Goal: Task Accomplishment & Management: Use online tool/utility

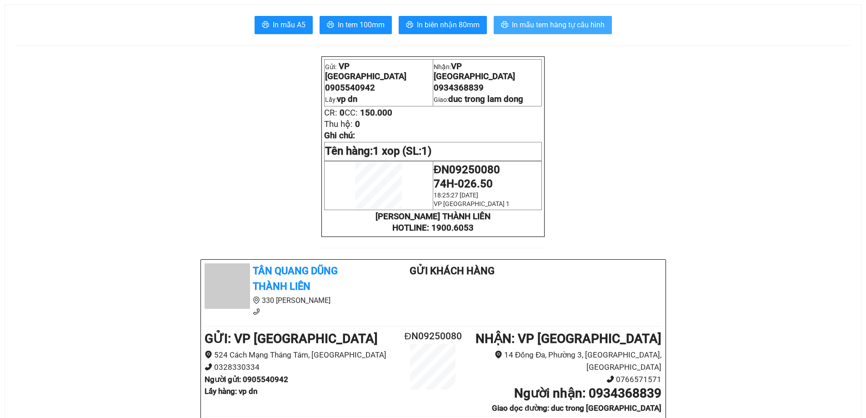
click at [541, 20] on span "In mẫu tem hàng tự cấu hình" at bounding box center [558, 24] width 93 height 11
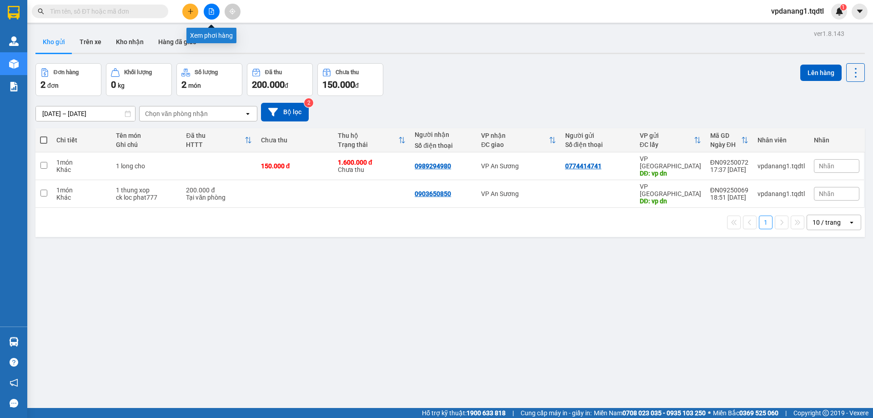
click at [213, 15] on button at bounding box center [212, 12] width 16 height 16
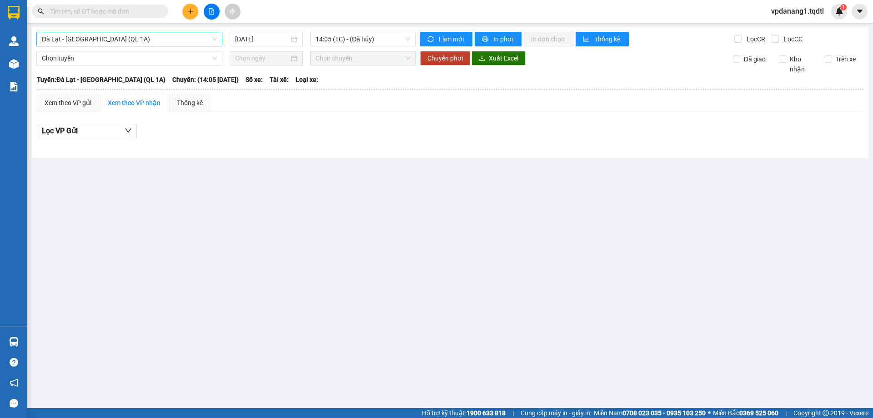
click at [166, 34] on span "Đà Lạt - [GEOGRAPHIC_DATA] (QL 1A)" at bounding box center [129, 39] width 175 height 14
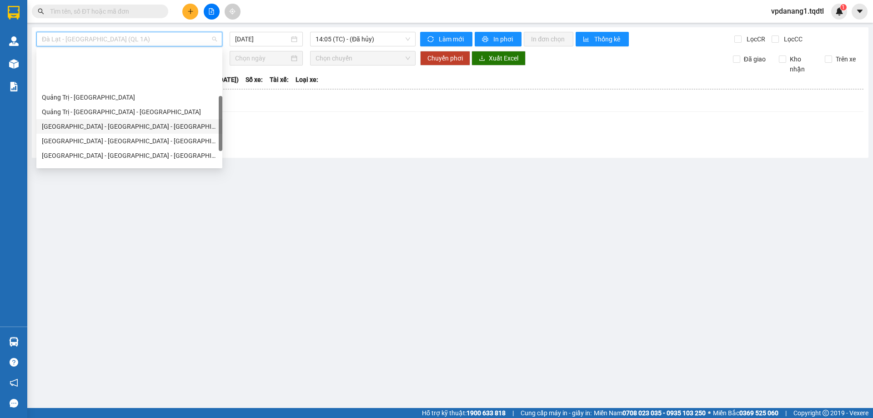
scroll to position [182, 0]
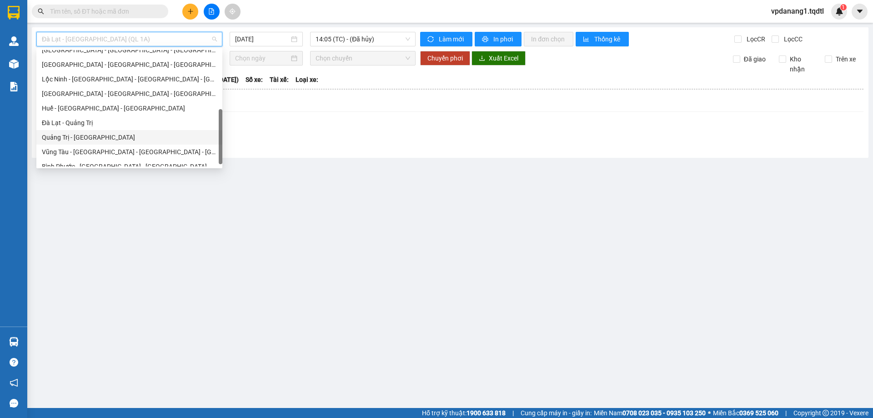
click at [97, 135] on div "Quảng Trị - [GEOGRAPHIC_DATA]" at bounding box center [129, 137] width 175 height 10
type input "[DATE]"
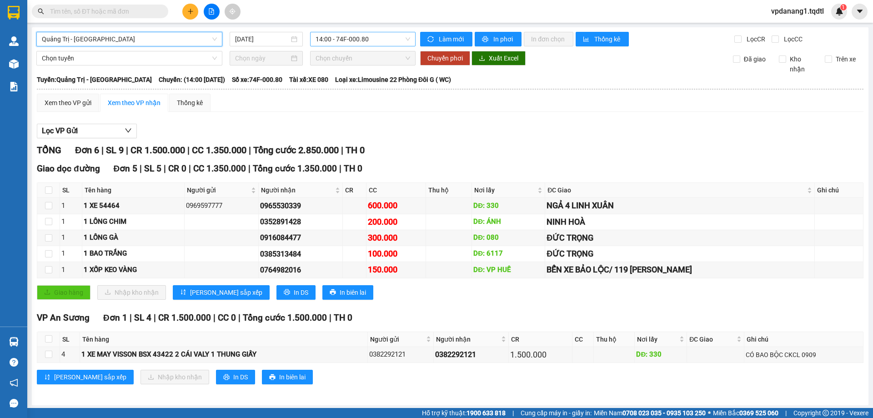
click at [355, 41] on span "14:00 - 74F-000.80" at bounding box center [362, 39] width 95 height 14
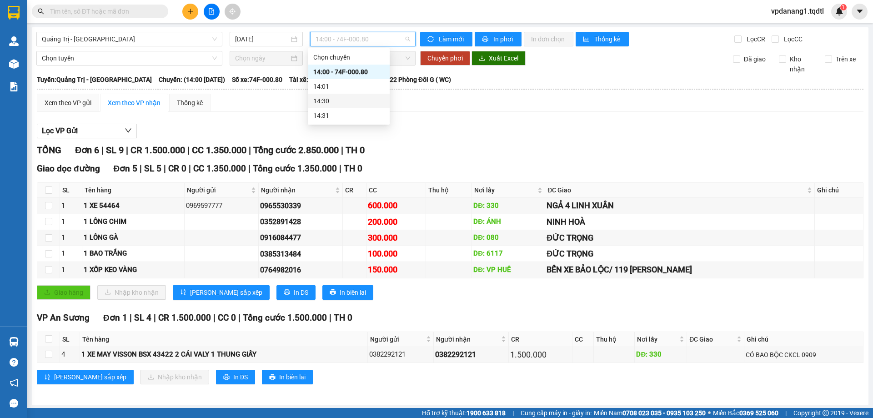
scroll to position [2, 0]
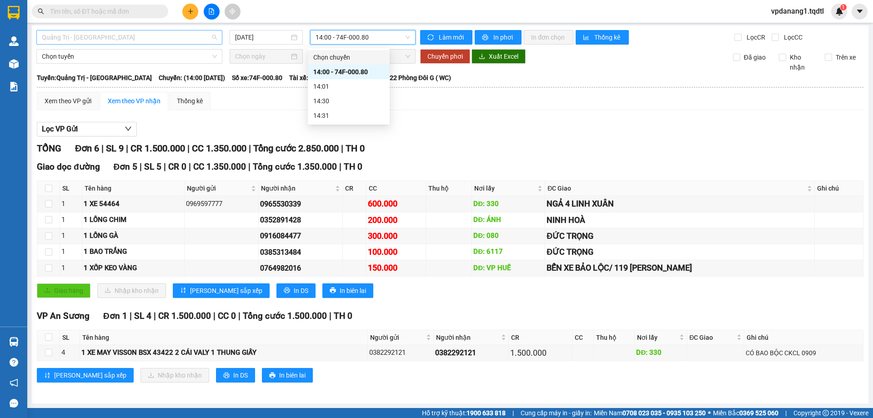
click at [191, 41] on span "Quảng Trị - [GEOGRAPHIC_DATA]" at bounding box center [129, 37] width 175 height 14
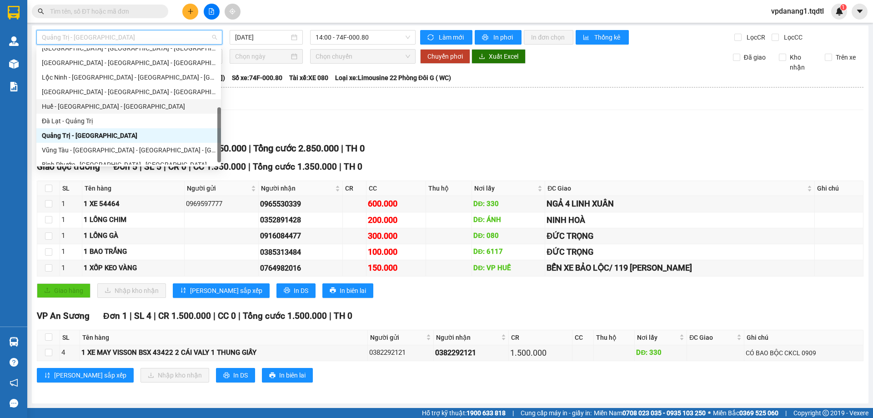
click at [105, 106] on div "Huế - [GEOGRAPHIC_DATA] - [GEOGRAPHIC_DATA]" at bounding box center [129, 106] width 174 height 10
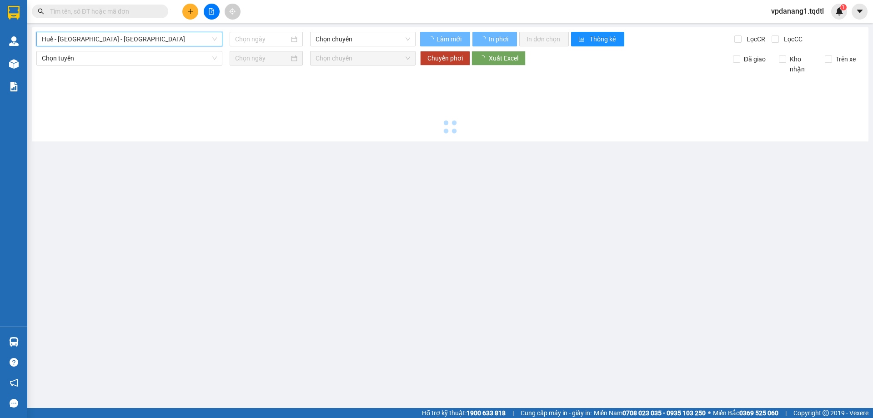
type input "[DATE]"
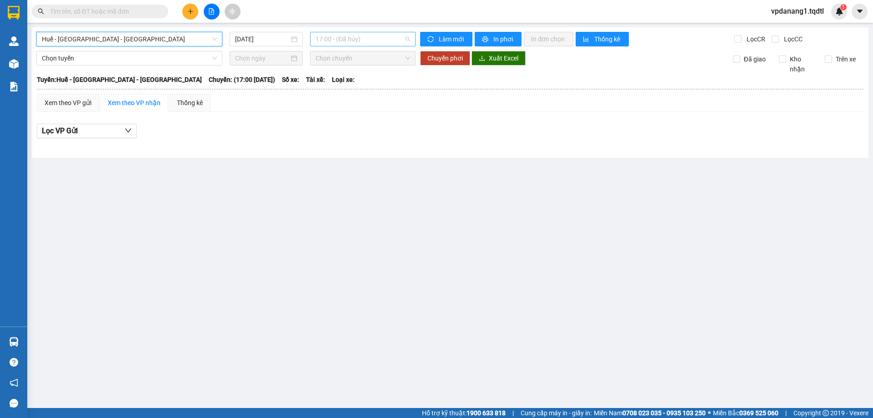
click at [363, 40] on span "17:00 - (Đã hủy)" at bounding box center [362, 39] width 95 height 14
click at [183, 45] on span "Huế - [GEOGRAPHIC_DATA] - [GEOGRAPHIC_DATA]" at bounding box center [129, 39] width 175 height 14
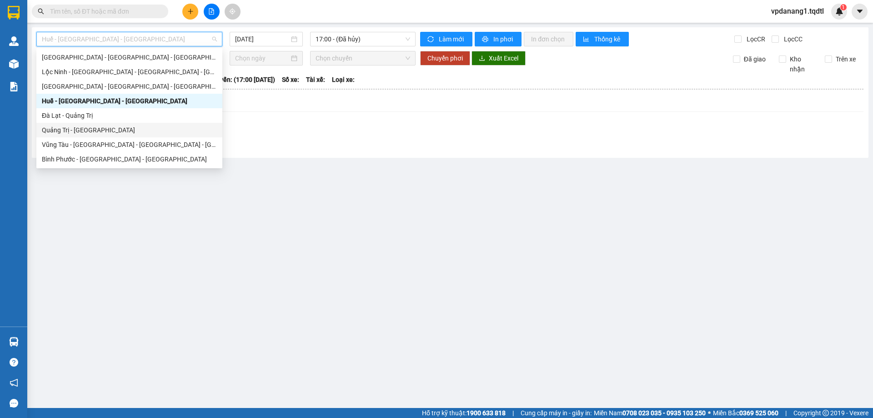
scroll to position [98, 0]
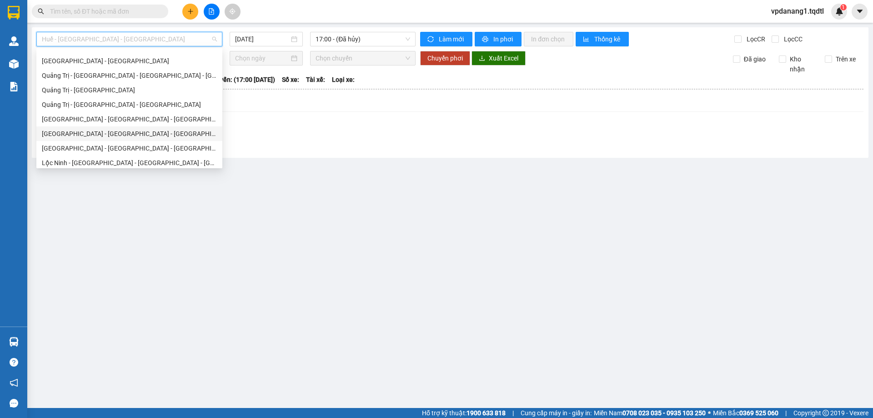
click at [111, 127] on div "[GEOGRAPHIC_DATA] - [GEOGRAPHIC_DATA] - [GEOGRAPHIC_DATA]" at bounding box center [129, 133] width 186 height 15
type input "[DATE]"
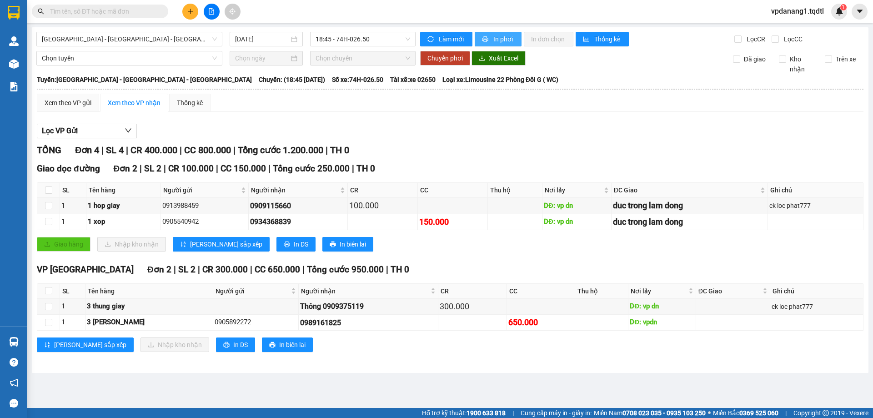
click at [483, 38] on icon "printer" at bounding box center [485, 39] width 6 height 6
click at [152, 44] on span "[GEOGRAPHIC_DATA] - [GEOGRAPHIC_DATA] - [GEOGRAPHIC_DATA]" at bounding box center [129, 39] width 175 height 14
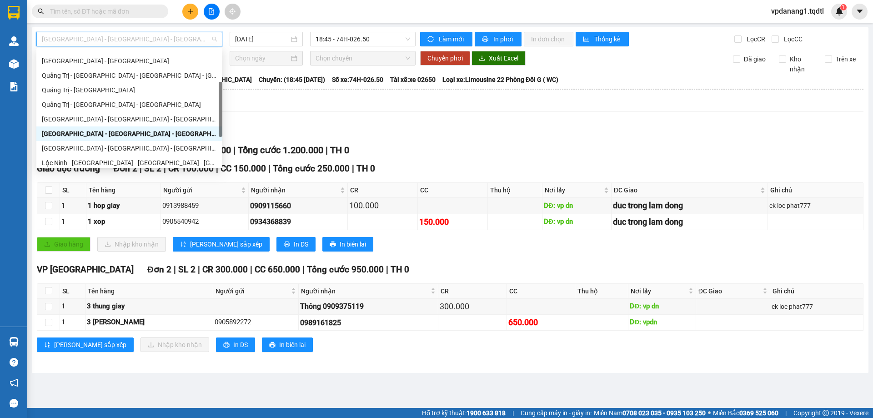
scroll to position [189, 0]
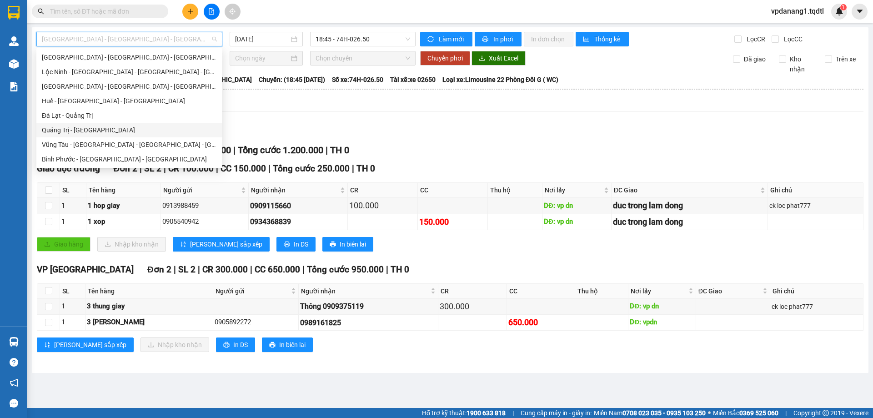
click at [103, 127] on div "Quảng Trị - [GEOGRAPHIC_DATA]" at bounding box center [129, 130] width 175 height 10
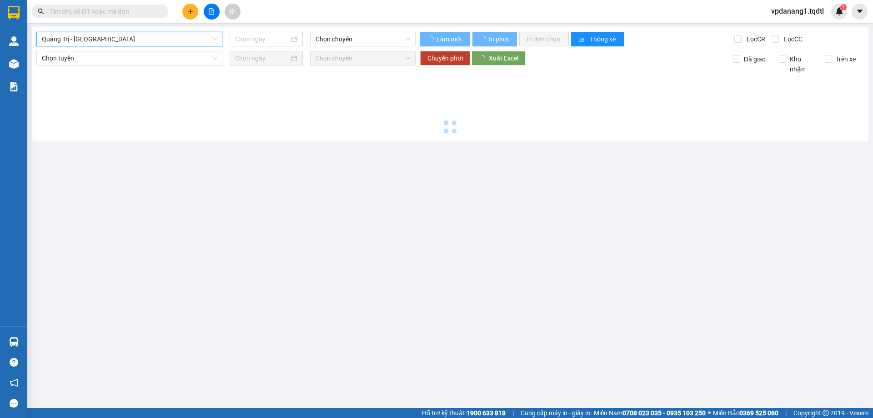
type input "[DATE]"
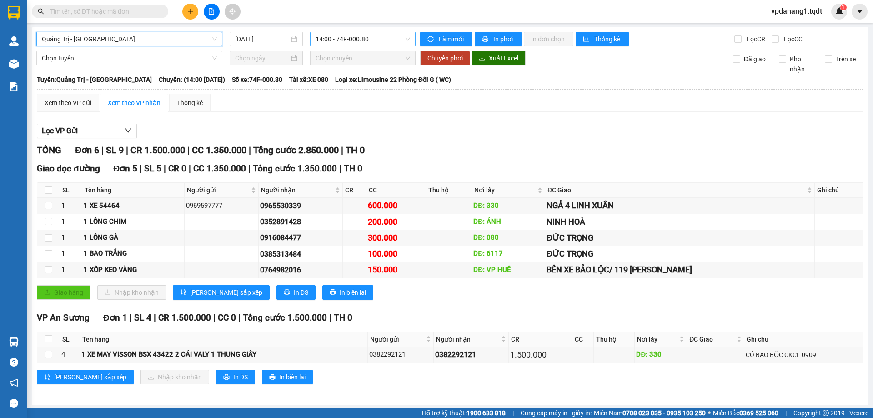
click at [385, 35] on span "14:00 - 74F-000.80" at bounding box center [362, 39] width 95 height 14
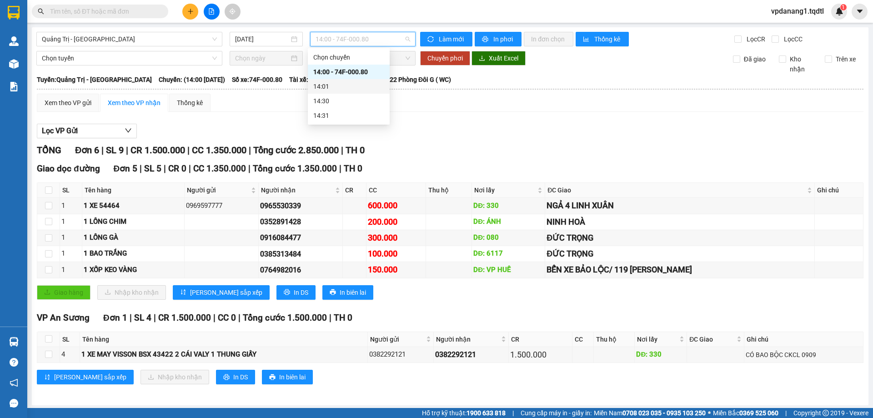
click at [480, 80] on div "Tuyến: [GEOGRAPHIC_DATA] - [GEOGRAPHIC_DATA] Chuyến: (14:00 [DATE]) Số xe: 74F-…" at bounding box center [450, 80] width 826 height 10
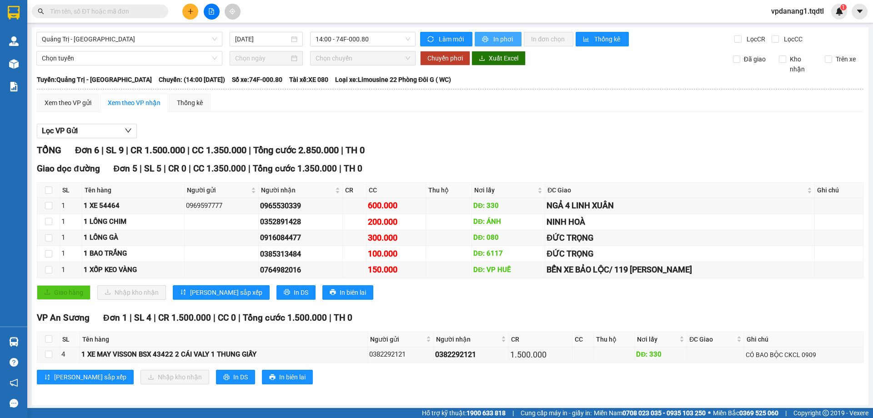
click at [482, 37] on icon "printer" at bounding box center [485, 39] width 6 height 6
click at [175, 43] on span "Quảng Trị - [GEOGRAPHIC_DATA]" at bounding box center [129, 39] width 175 height 14
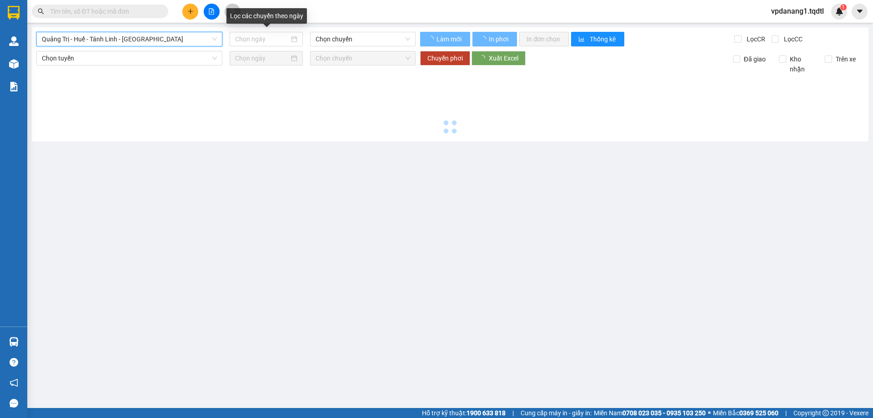
type input "[DATE]"
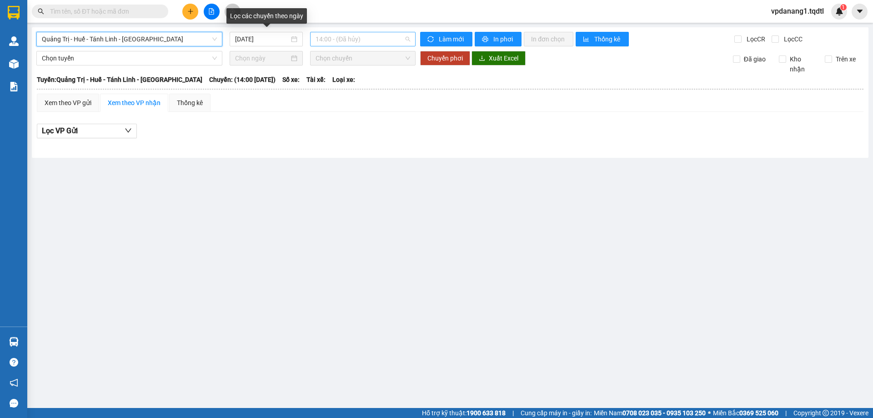
click at [375, 37] on span "14:00 - (Đã hủy)" at bounding box center [362, 39] width 95 height 14
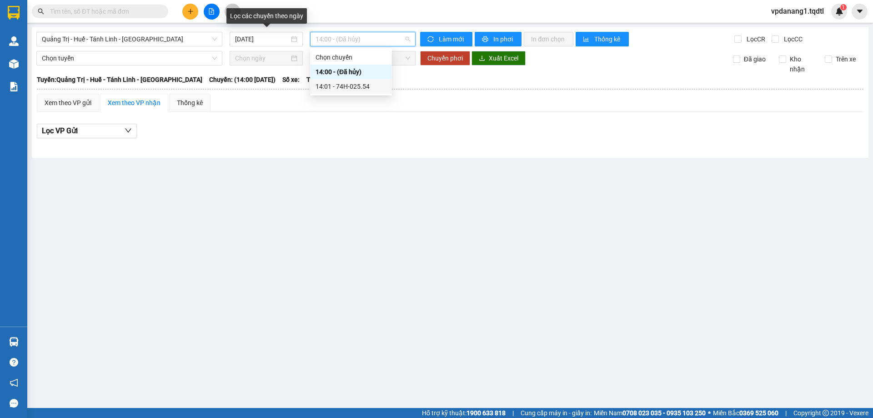
click at [370, 82] on div "14:01 - 74H-025.54" at bounding box center [350, 86] width 71 height 10
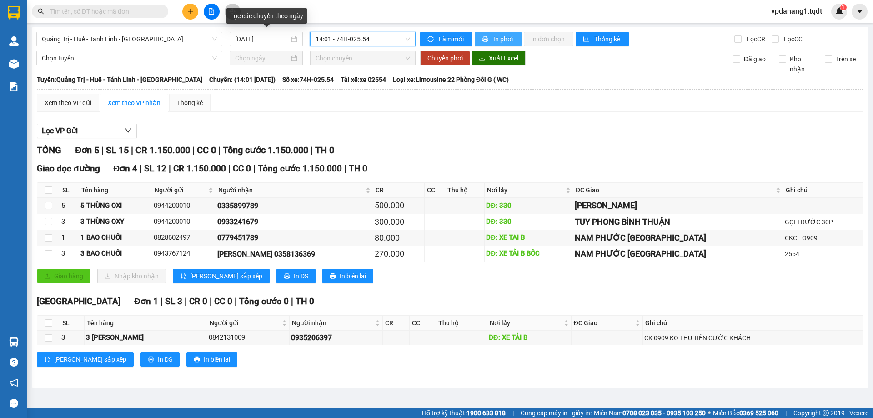
click at [497, 43] on span "In phơi" at bounding box center [503, 39] width 21 height 10
click at [200, 42] on span "Quảng Trị - Huế - Tánh Linh - [GEOGRAPHIC_DATA]" at bounding box center [129, 39] width 175 height 14
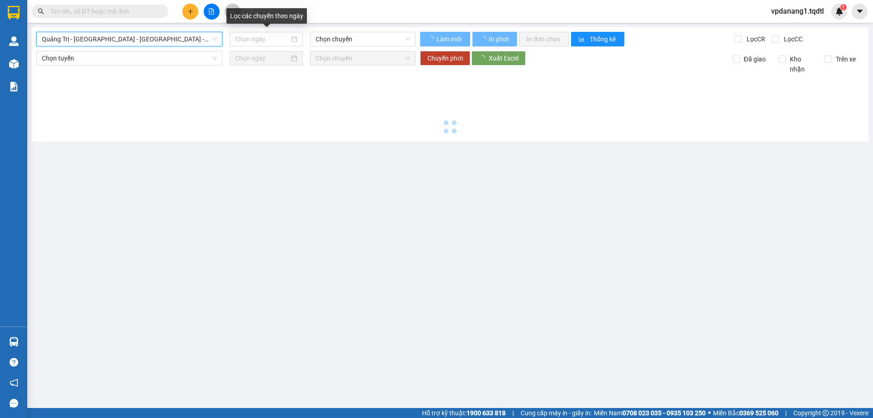
type input "[DATE]"
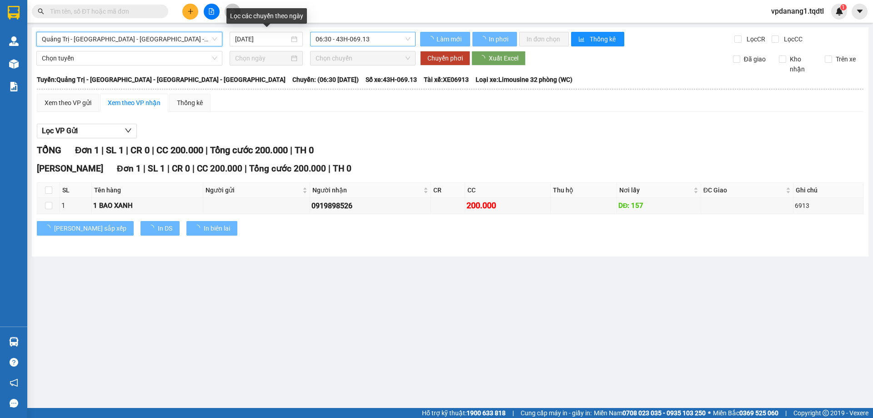
click at [382, 44] on span "06:30 - 43H-069.13" at bounding box center [362, 39] width 95 height 14
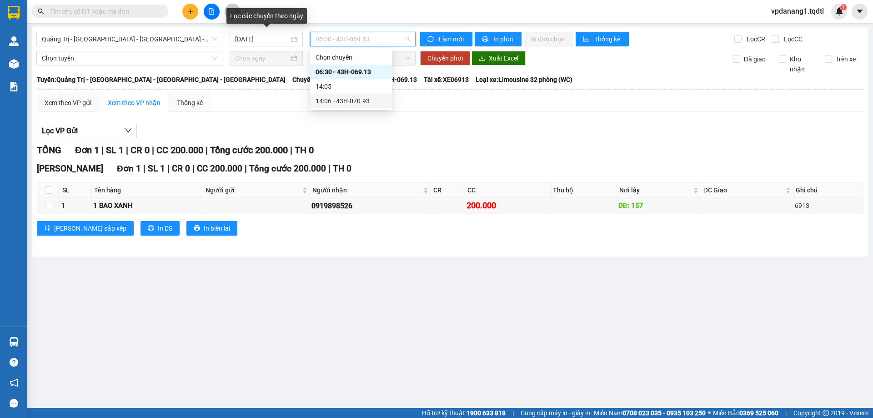
click at [373, 96] on div "14:06 - 43H-070.93" at bounding box center [350, 101] width 71 height 10
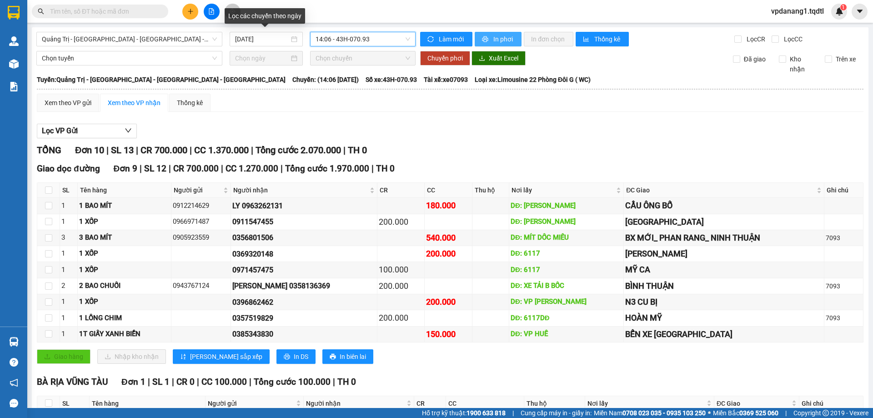
click at [498, 39] on span "In phơi" at bounding box center [503, 39] width 21 height 10
click at [156, 41] on span "Quảng Trị - [GEOGRAPHIC_DATA] - [GEOGRAPHIC_DATA] - [GEOGRAPHIC_DATA]" at bounding box center [129, 39] width 175 height 14
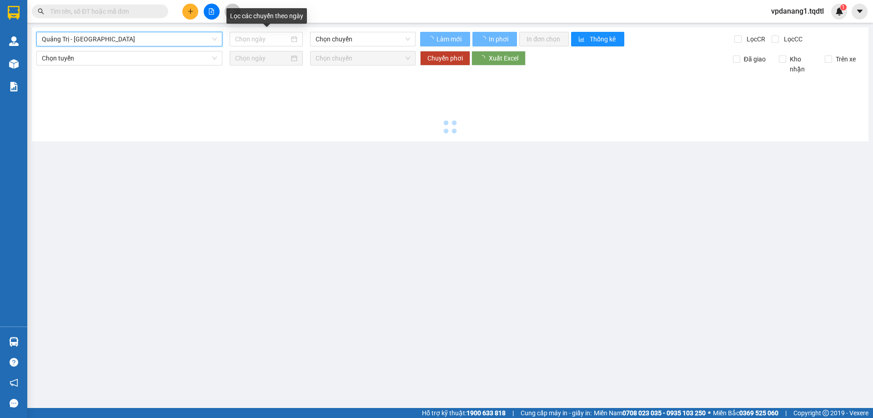
type input "[DATE]"
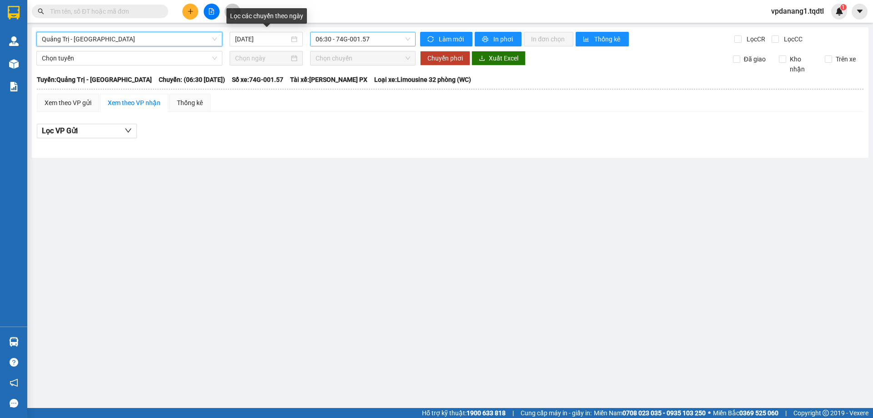
click at [328, 42] on span "06:30 - 74G-001.57" at bounding box center [362, 39] width 95 height 14
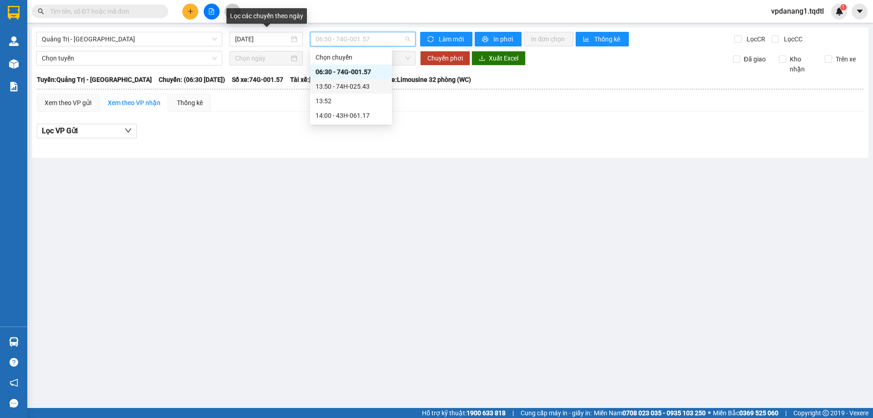
click at [353, 87] on div "13:50 - 74H-025.43" at bounding box center [350, 86] width 71 height 10
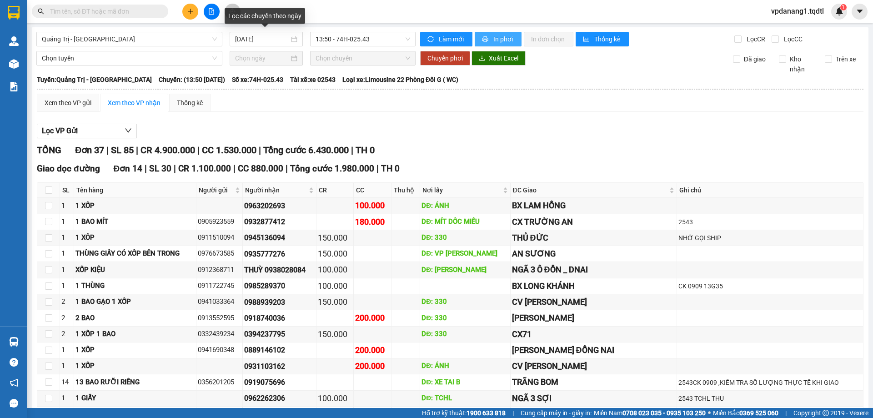
click at [495, 35] on span "In phơi" at bounding box center [503, 39] width 21 height 10
click at [482, 40] on icon "printer" at bounding box center [485, 39] width 6 height 6
click at [170, 42] on span "Quảng Trị - [GEOGRAPHIC_DATA]" at bounding box center [129, 39] width 175 height 14
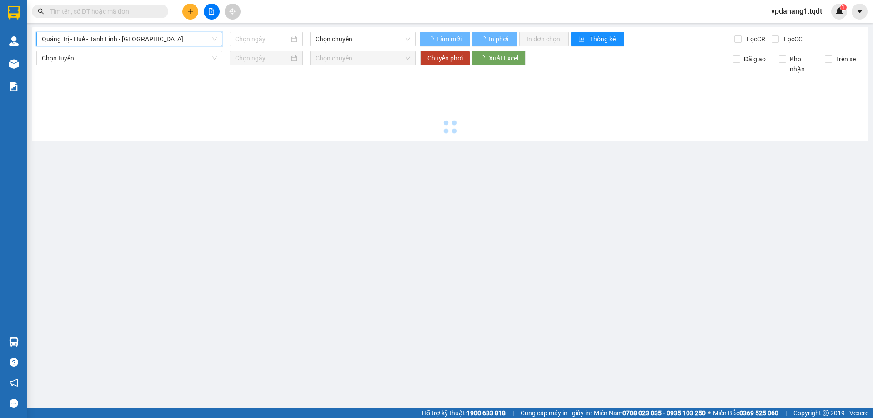
type input "[DATE]"
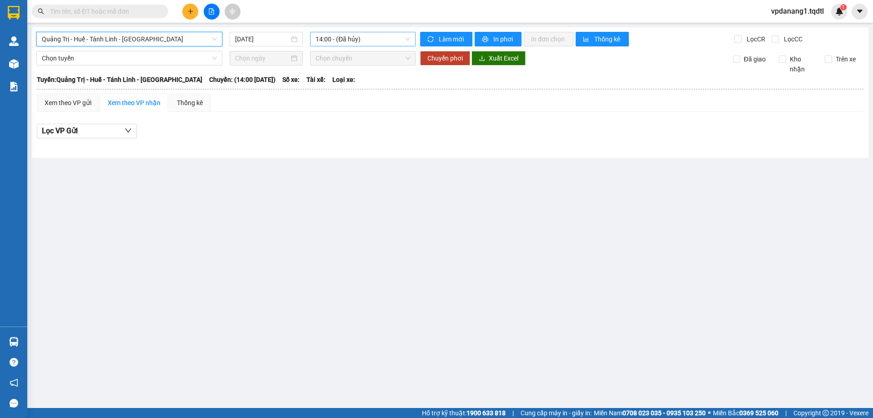
click at [362, 42] on span "14:00 - (Đã hủy)" at bounding box center [362, 39] width 95 height 14
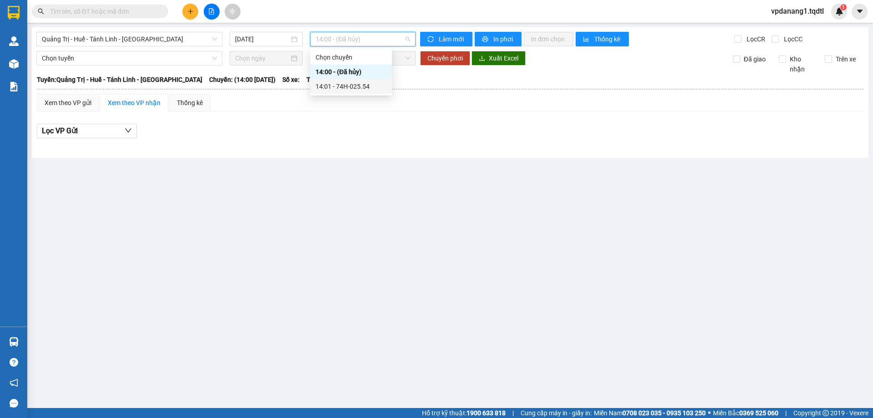
click at [367, 83] on div "14:01 - 74H-025.54" at bounding box center [350, 86] width 71 height 10
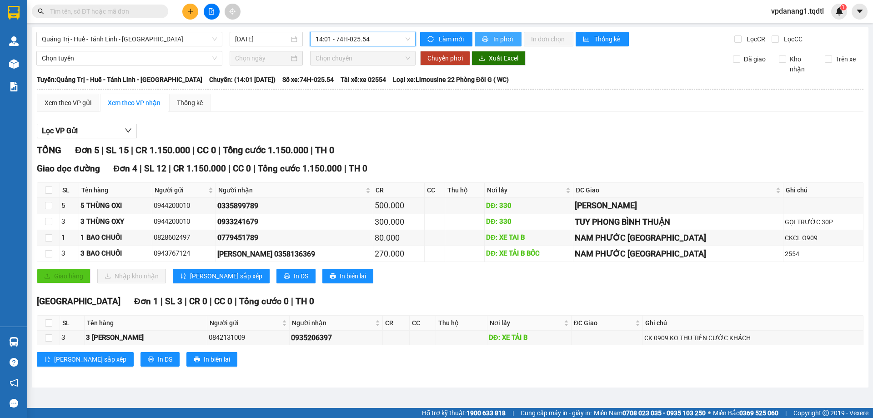
click at [487, 40] on icon "printer" at bounding box center [485, 39] width 6 height 6
click at [177, 37] on span "Quảng Trị - Huế - Tánh Linh - [GEOGRAPHIC_DATA]" at bounding box center [129, 39] width 175 height 14
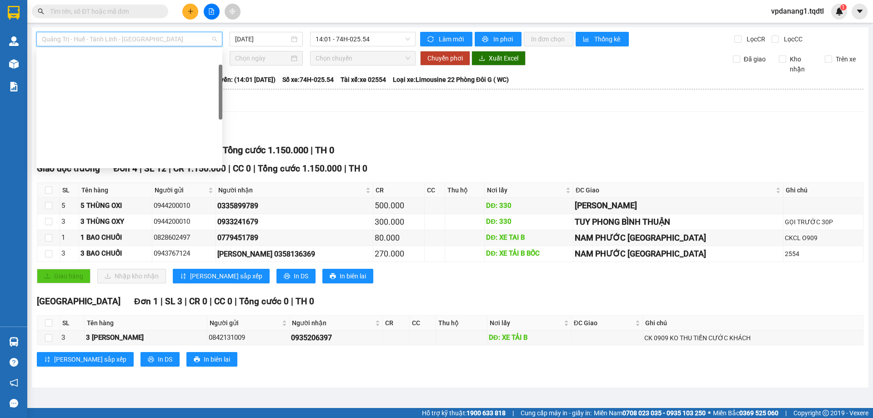
type input "[DATE]"
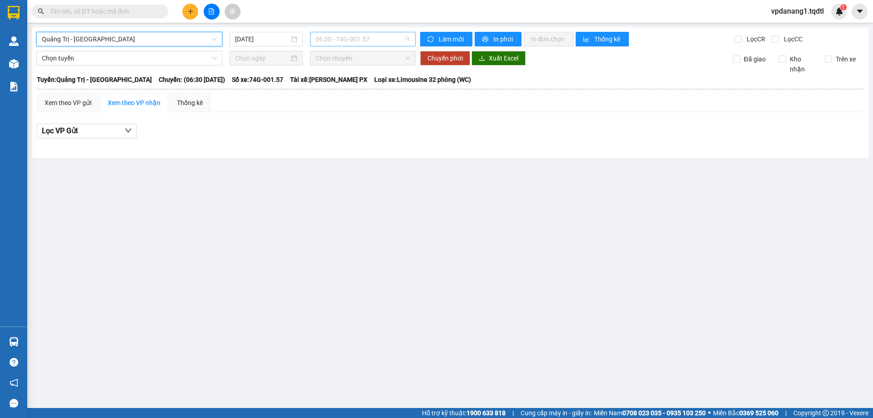
click at [376, 38] on span "06:30 - 74G-001.57" at bounding box center [362, 39] width 95 height 14
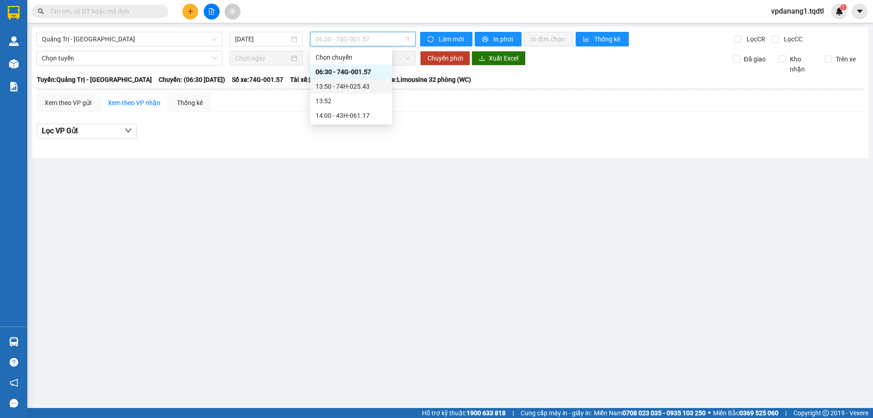
click at [360, 88] on div "13:50 - 74H-025.43" at bounding box center [350, 86] width 71 height 10
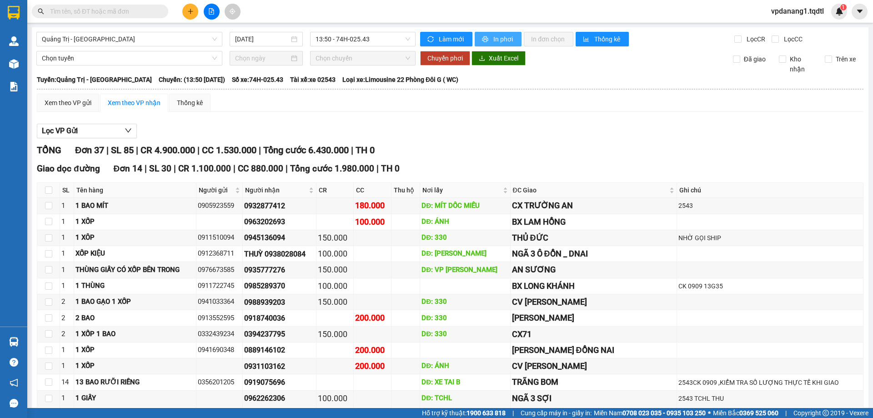
click at [487, 34] on button "In phơi" at bounding box center [498, 39] width 47 height 15
click at [182, 43] on span "Quảng Trị - [GEOGRAPHIC_DATA]" at bounding box center [129, 39] width 175 height 14
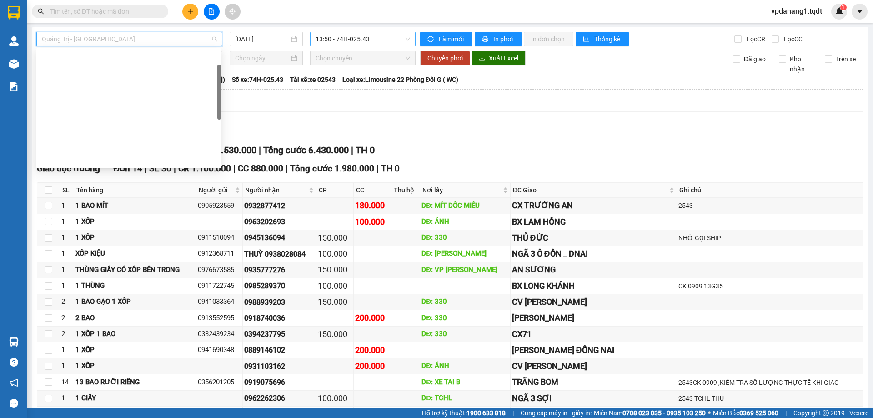
click at [334, 42] on span "13:50 - 74H-025.43" at bounding box center [362, 39] width 95 height 14
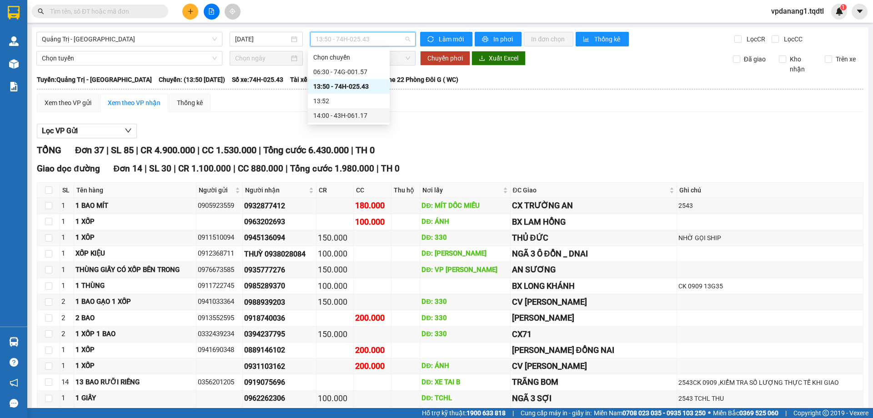
click at [339, 113] on div "14:00 - 43H-061.17" at bounding box center [348, 115] width 71 height 10
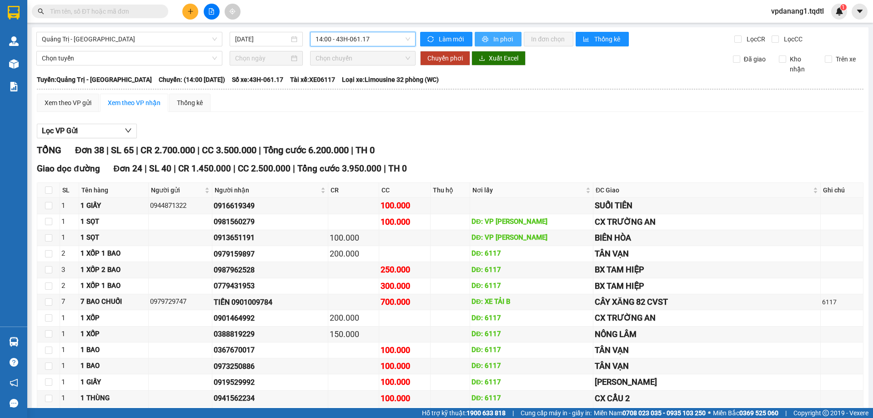
click at [496, 35] on span "In phơi" at bounding box center [503, 39] width 21 height 10
click at [170, 43] on span "Quảng Trị - [GEOGRAPHIC_DATA]" at bounding box center [129, 39] width 175 height 14
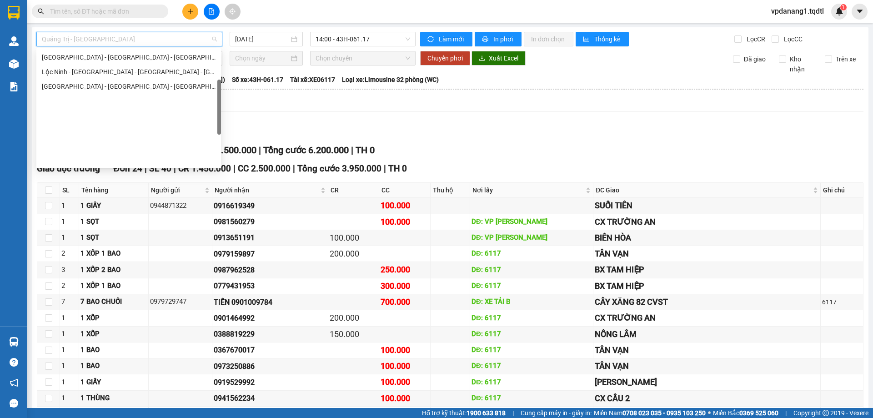
click at [118, 19] on div "Quảng Trị - [GEOGRAPHIC_DATA] - [GEOGRAPHIC_DATA]" at bounding box center [129, 14] width 174 height 10
type input "[DATE]"
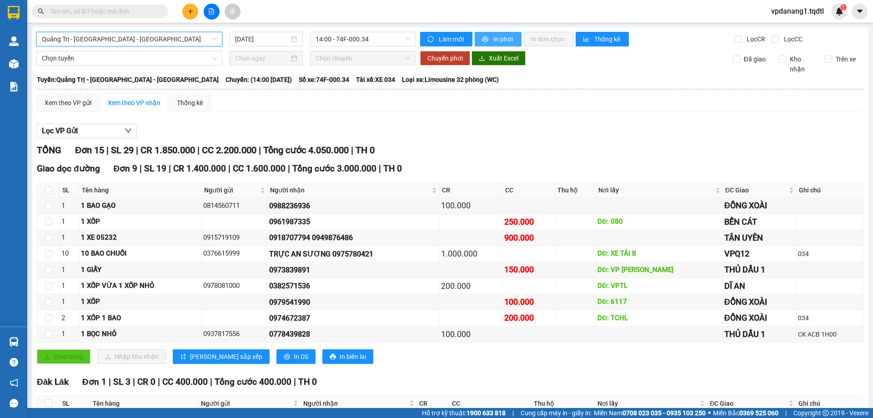
click at [482, 41] on icon "printer" at bounding box center [485, 39] width 6 height 6
click at [170, 35] on span "Quảng Trị - [GEOGRAPHIC_DATA] - [GEOGRAPHIC_DATA]" at bounding box center [129, 39] width 175 height 14
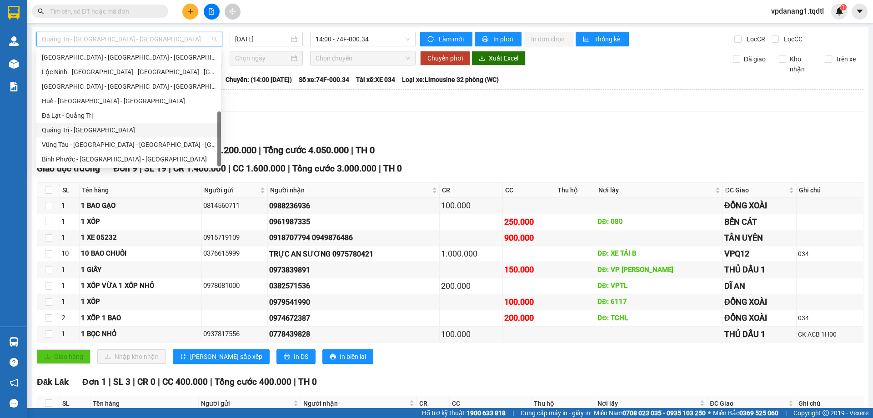
click at [100, 125] on div "Quảng Trị - [GEOGRAPHIC_DATA]" at bounding box center [129, 130] width 174 height 10
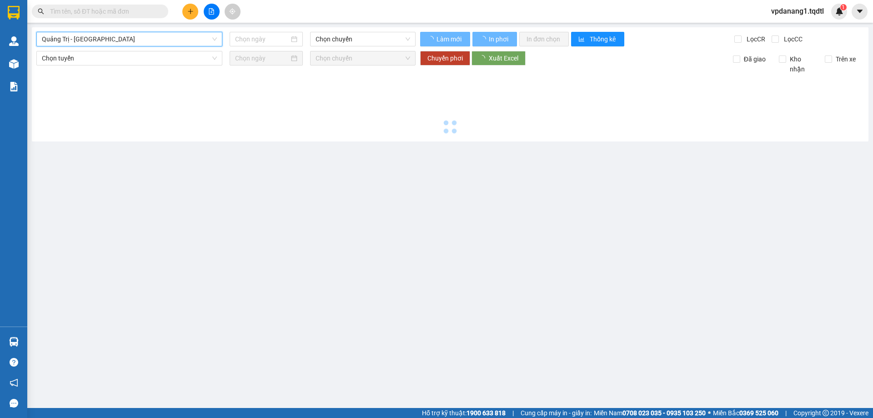
type input "[DATE]"
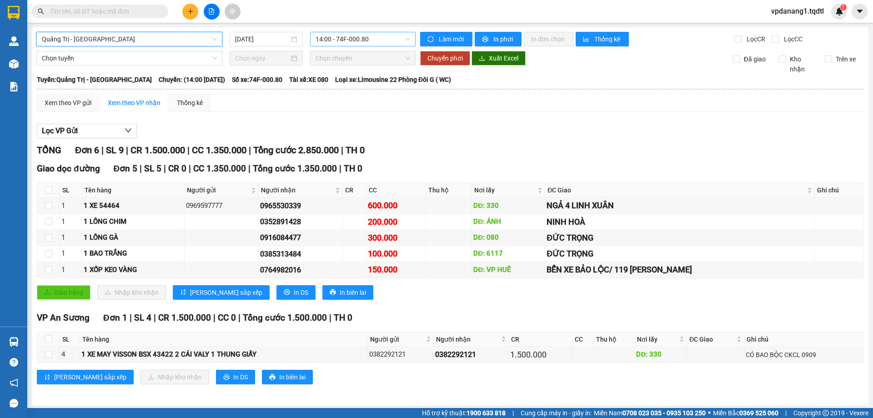
click at [357, 39] on span "14:00 - 74F-000.80" at bounding box center [362, 39] width 95 height 14
drag, startPoint x: 480, startPoint y: 81, endPoint x: 510, endPoint y: 48, distance: 45.0
click at [483, 80] on div "Tuyến: [GEOGRAPHIC_DATA] - [GEOGRAPHIC_DATA] Chuyến: (14:00 [DATE]) Số xe: 74F-…" at bounding box center [450, 80] width 826 height 10
click at [505, 37] on span "In phơi" at bounding box center [503, 39] width 21 height 10
click at [119, 40] on span "Quảng Trị - [GEOGRAPHIC_DATA]" at bounding box center [129, 39] width 175 height 14
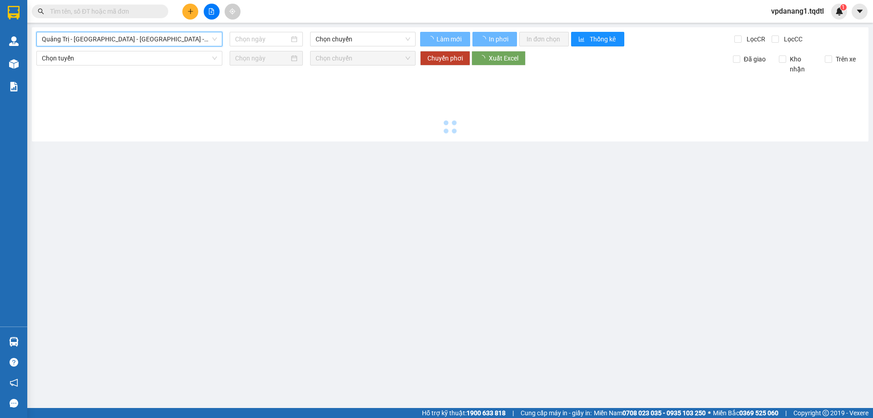
type input "[DATE]"
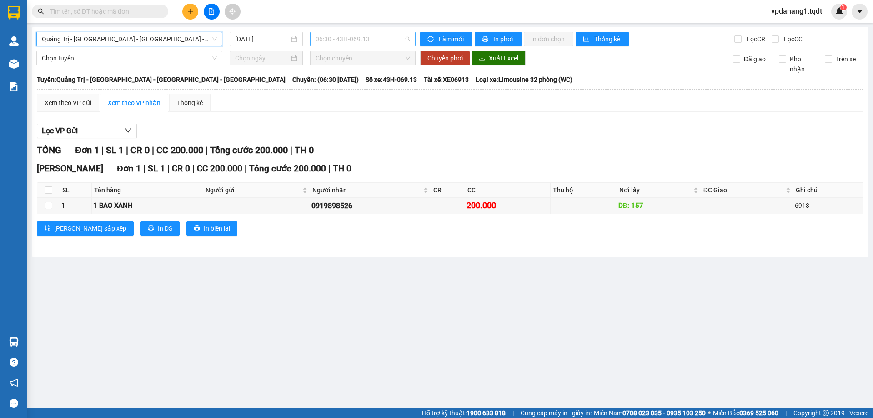
click at [324, 35] on span "06:30 - 43H-069.13" at bounding box center [362, 39] width 95 height 14
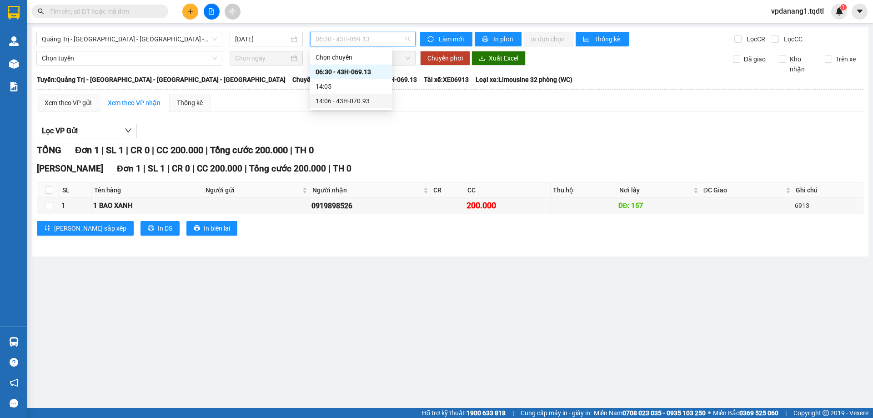
click at [370, 100] on div "14:06 - 43H-070.93" at bounding box center [350, 101] width 71 height 10
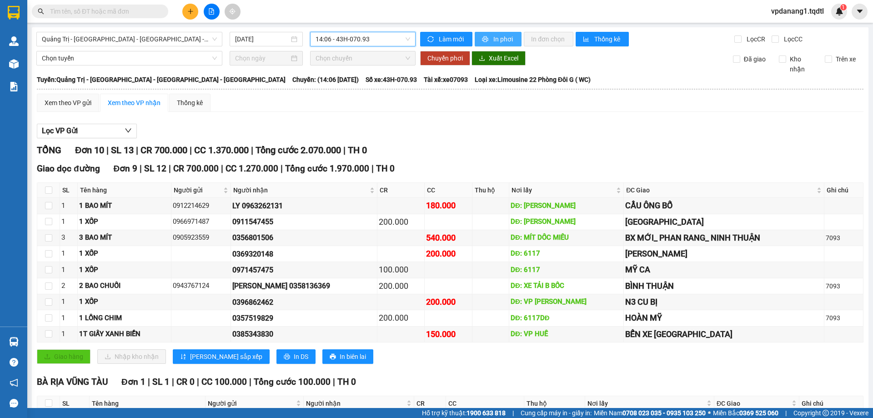
click at [500, 40] on span "In phơi" at bounding box center [503, 39] width 21 height 10
